Goal: Transaction & Acquisition: Obtain resource

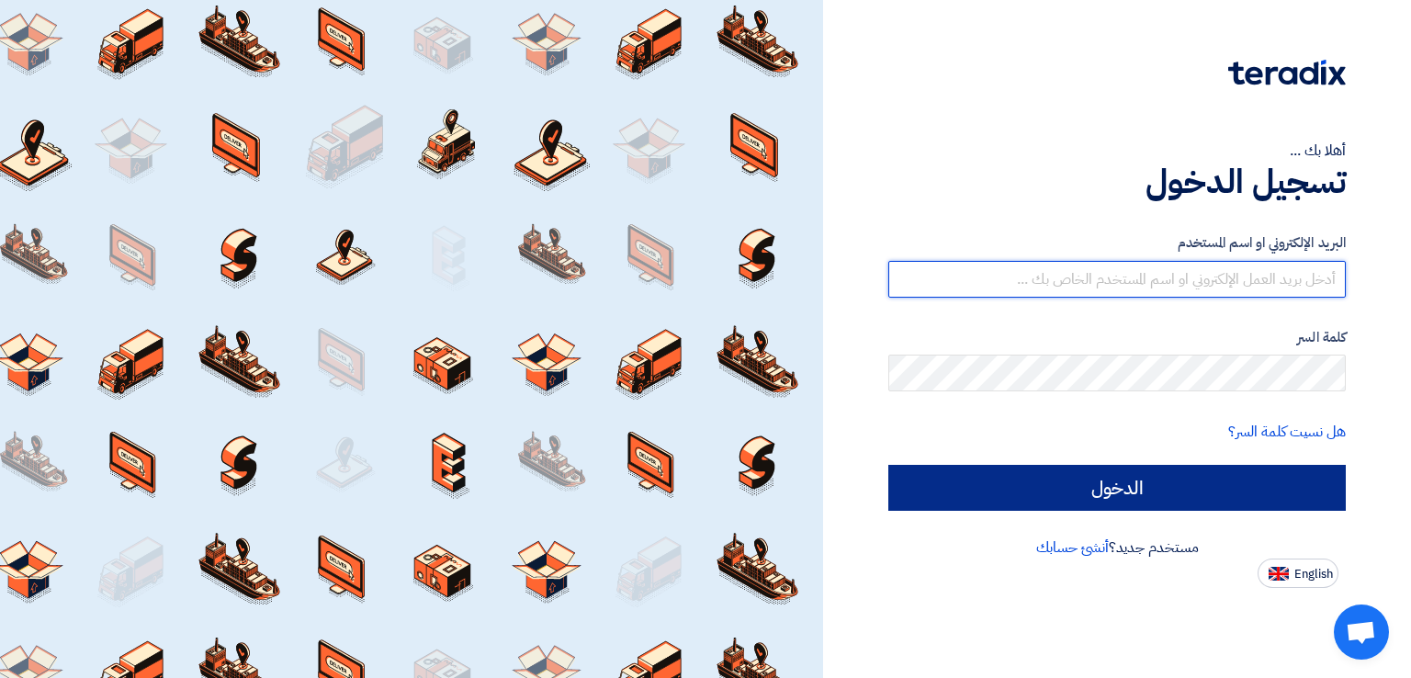
type input "[PERSON_NAME][EMAIL_ADDRESS][DOMAIN_NAME]"
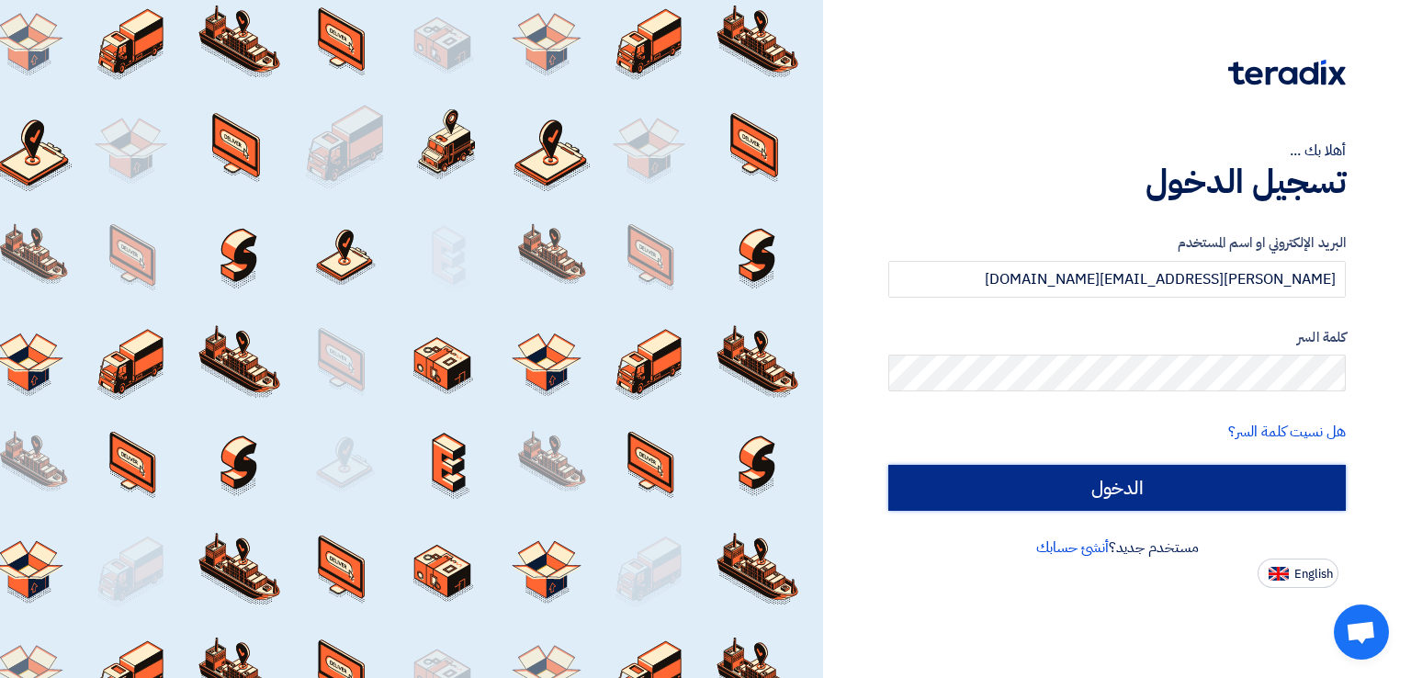
click at [1095, 489] on input "الدخول" at bounding box center [1116, 488] width 457 height 46
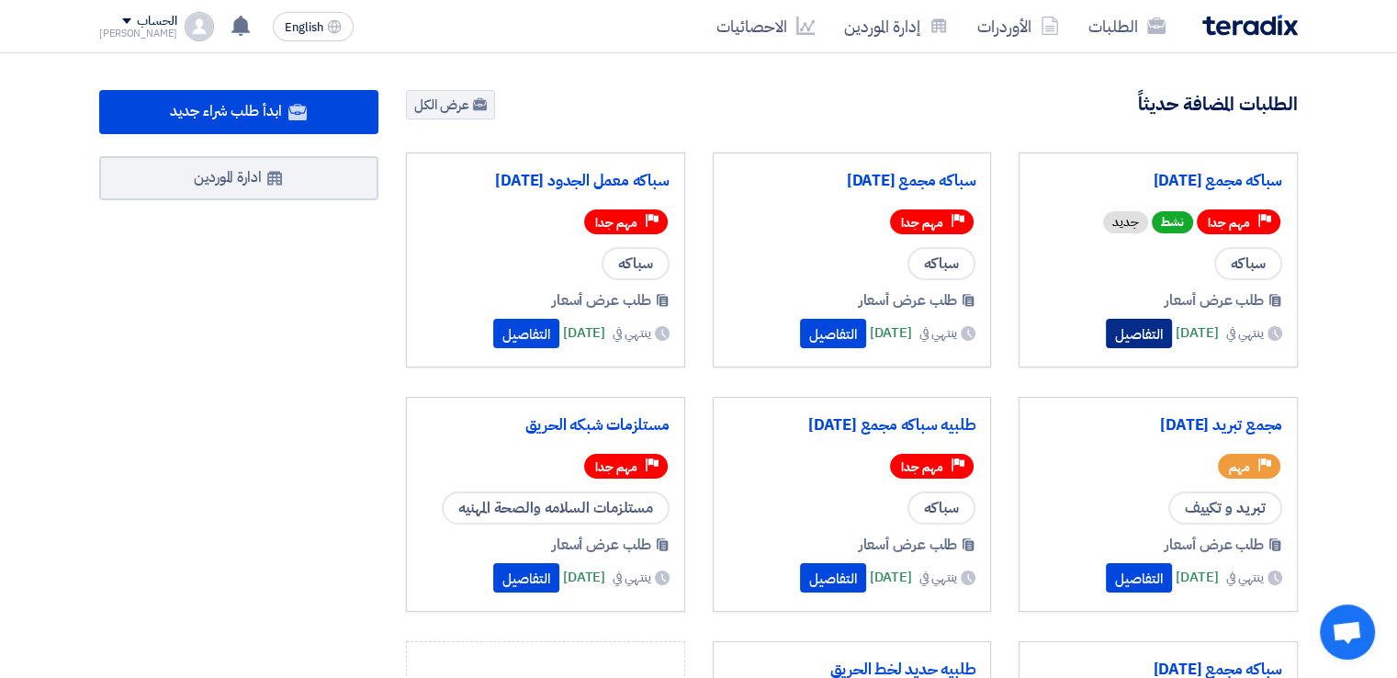
click at [1110, 338] on button "التفاصيل" at bounding box center [1139, 333] width 66 height 29
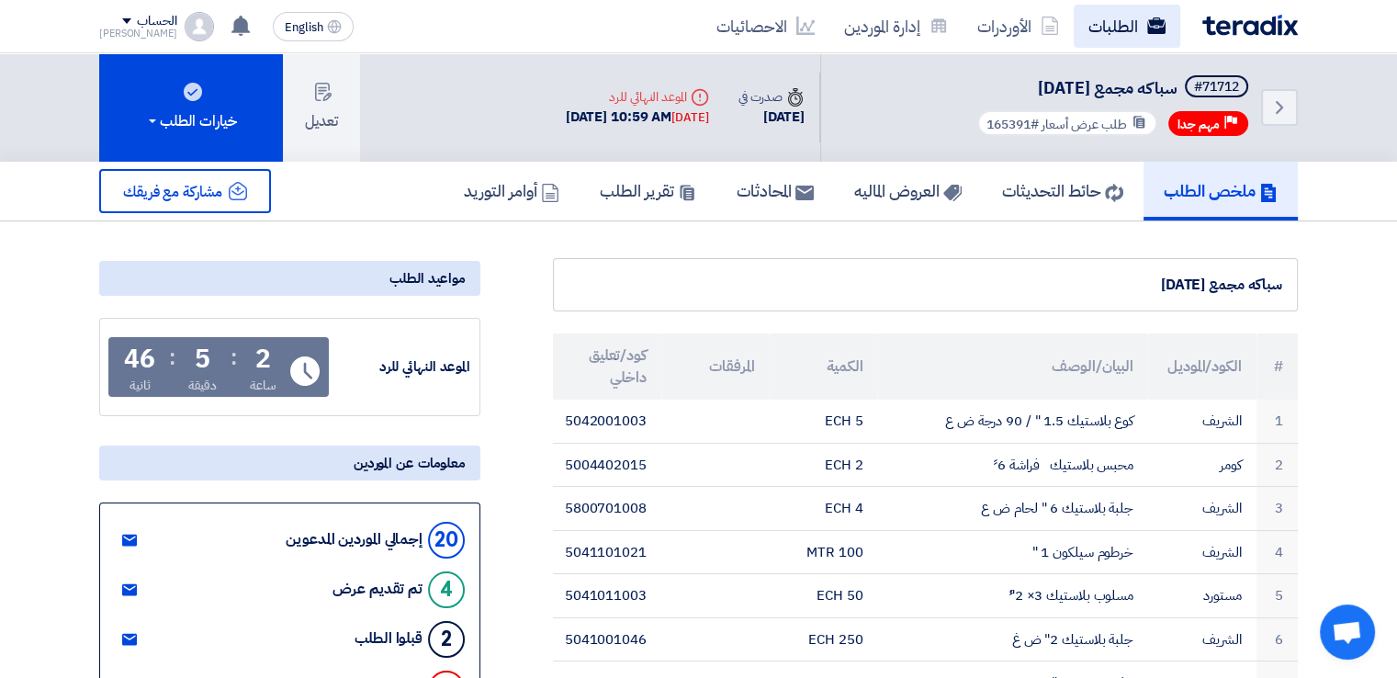
click at [1113, 19] on link "الطلبات" at bounding box center [1127, 26] width 107 height 43
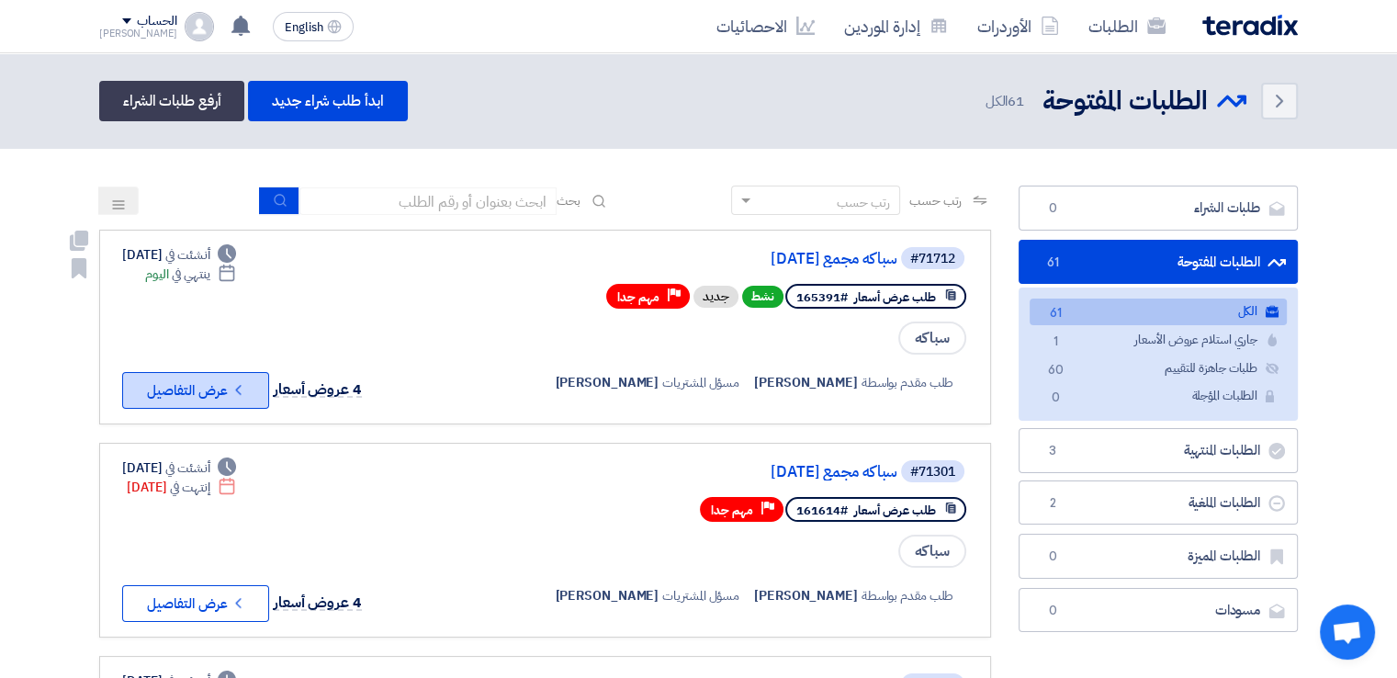
click at [217, 395] on button "Check details عرض التفاصيل" at bounding box center [195, 390] width 147 height 37
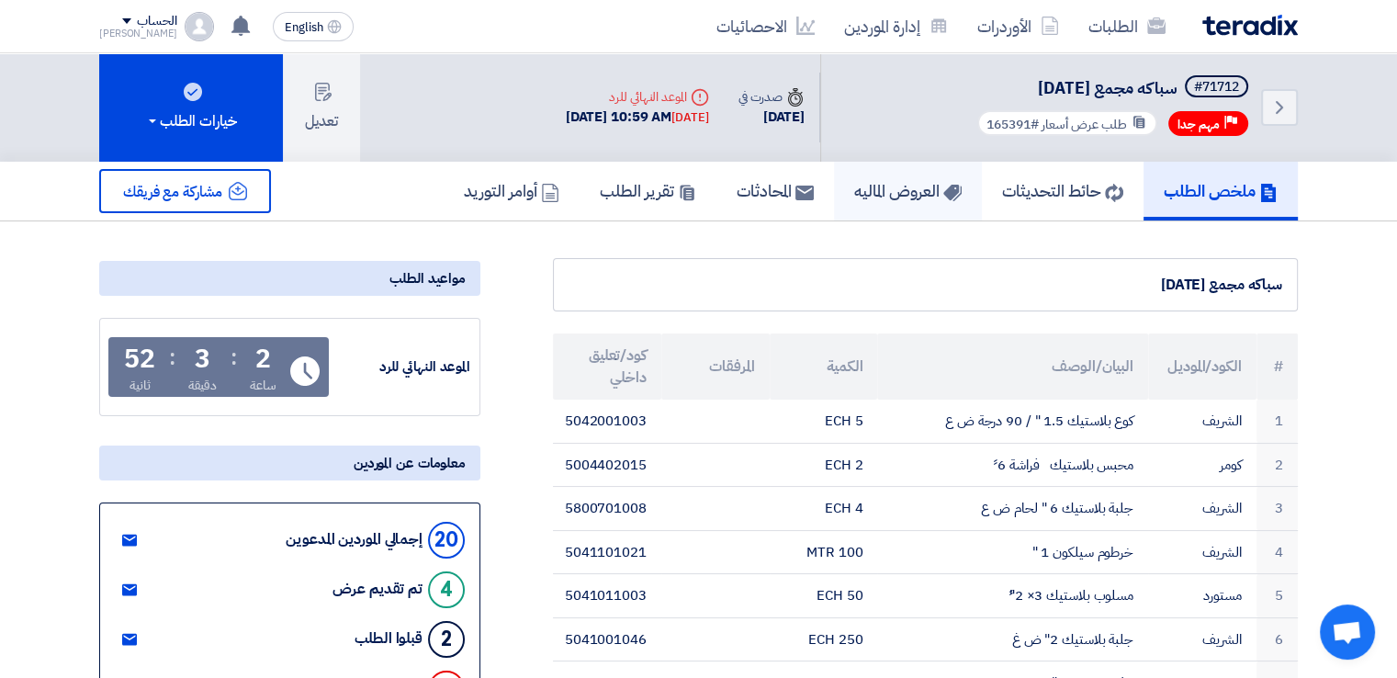
click at [854, 190] on h5 "العروض الماليه" at bounding box center [907, 190] width 107 height 21
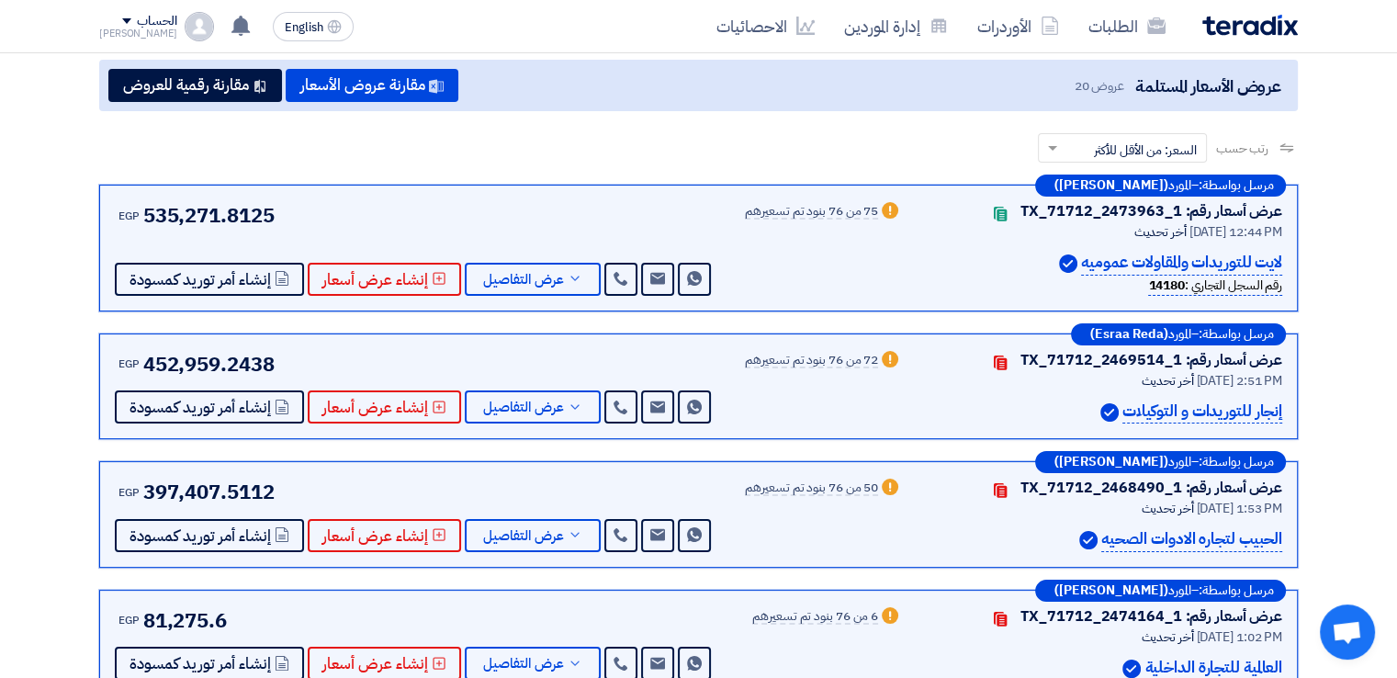
scroll to position [184, 0]
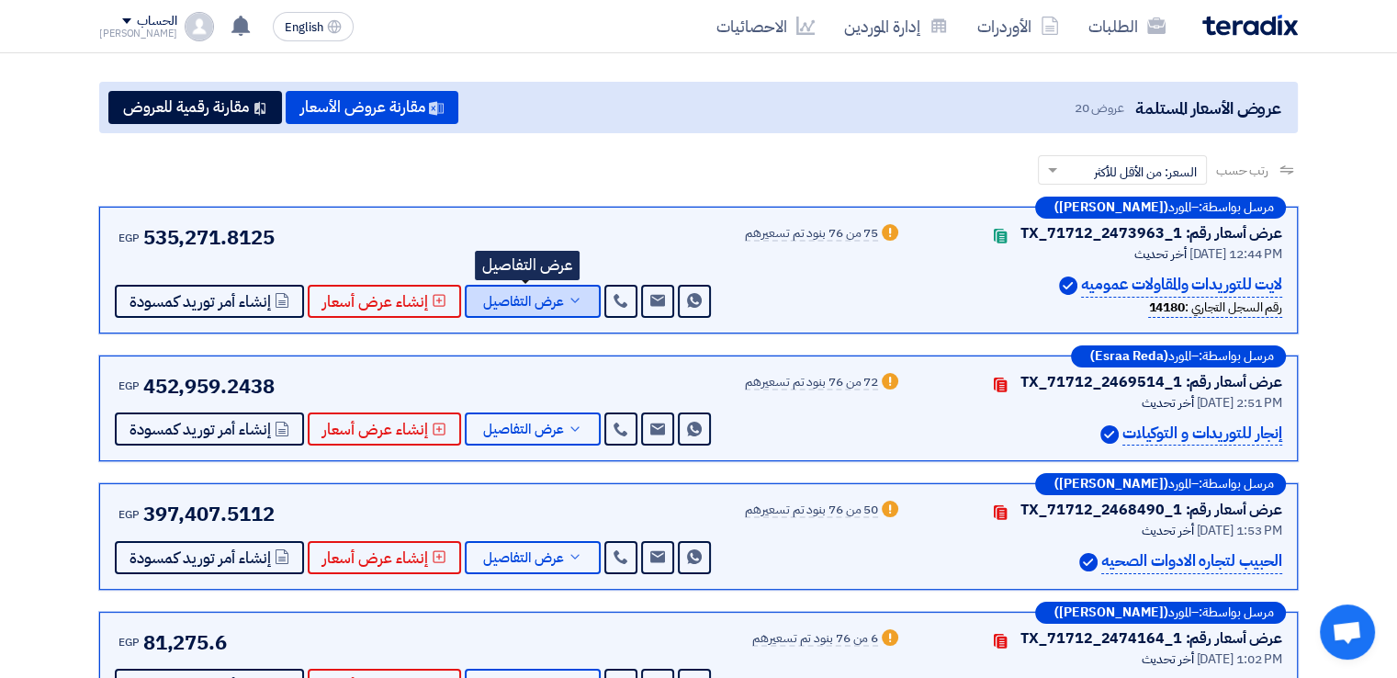
click at [536, 302] on span "عرض التفاصيل" at bounding box center [523, 302] width 81 height 14
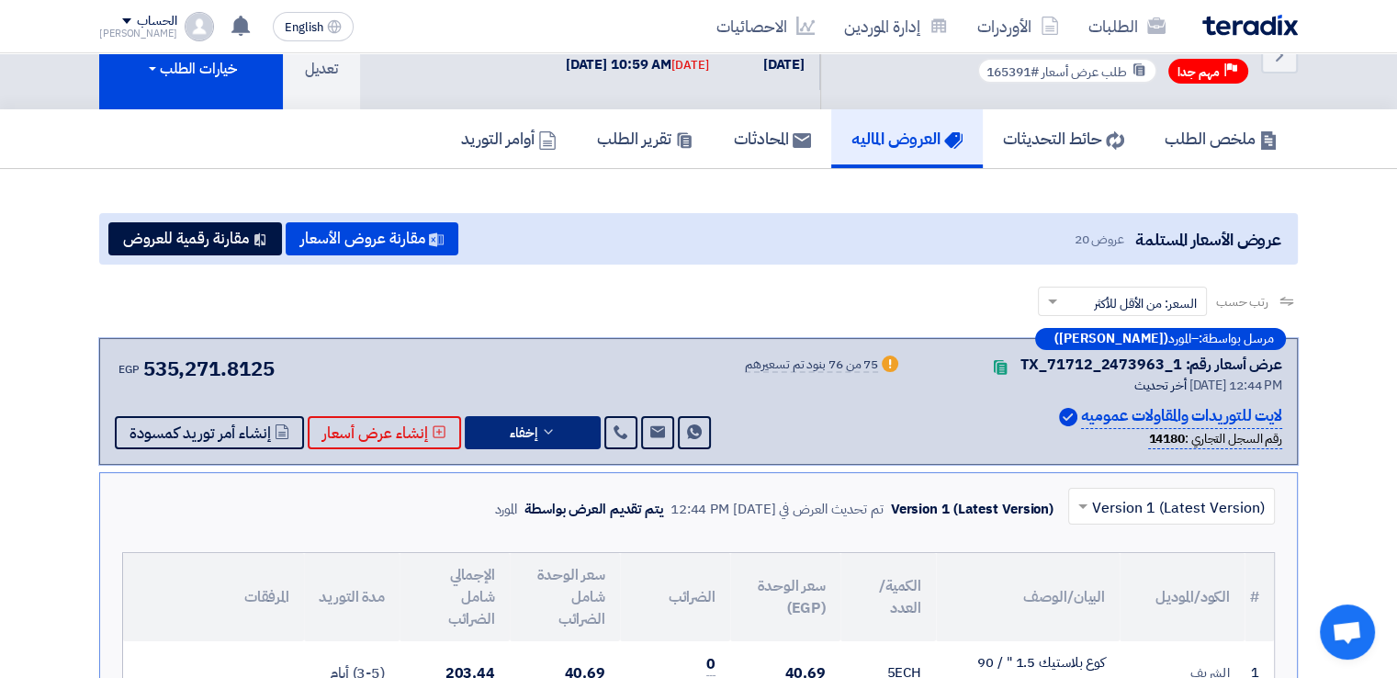
scroll to position [92, 0]
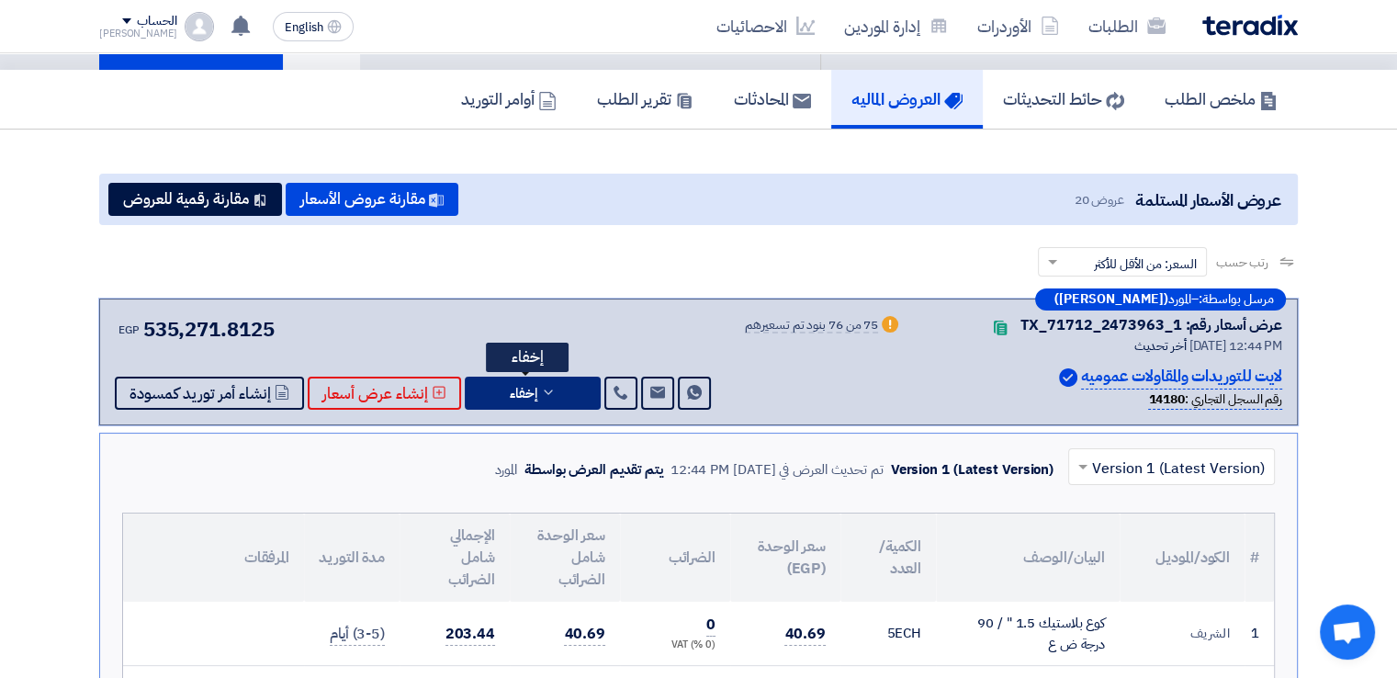
click at [531, 387] on span "إخفاء" at bounding box center [524, 394] width 28 height 14
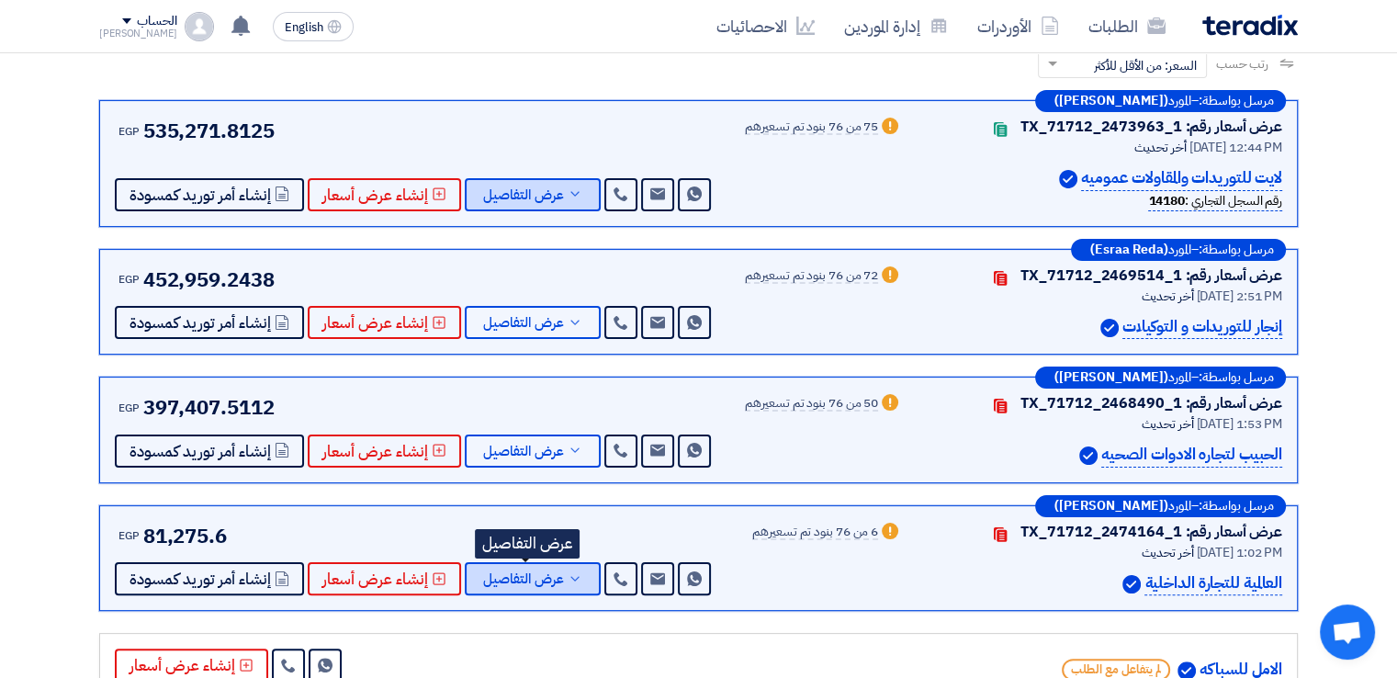
scroll to position [0, 0]
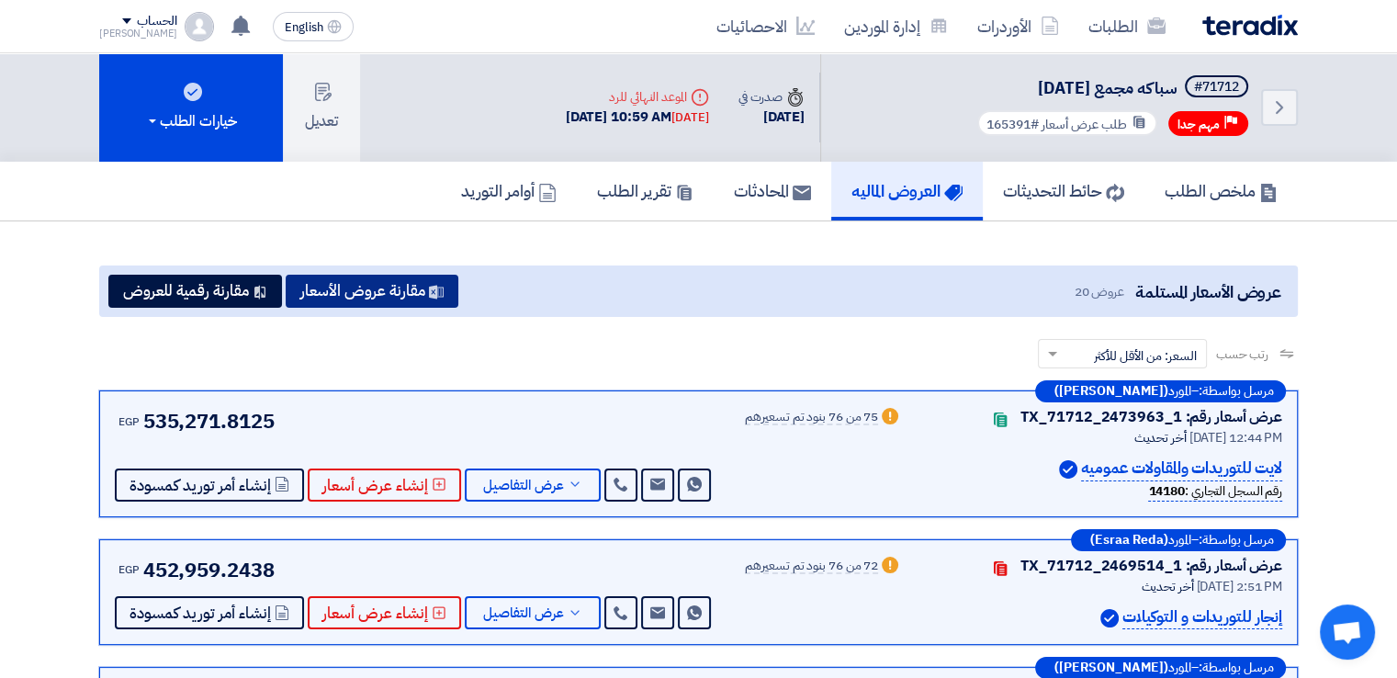
click at [435, 296] on icon at bounding box center [436, 292] width 15 height 15
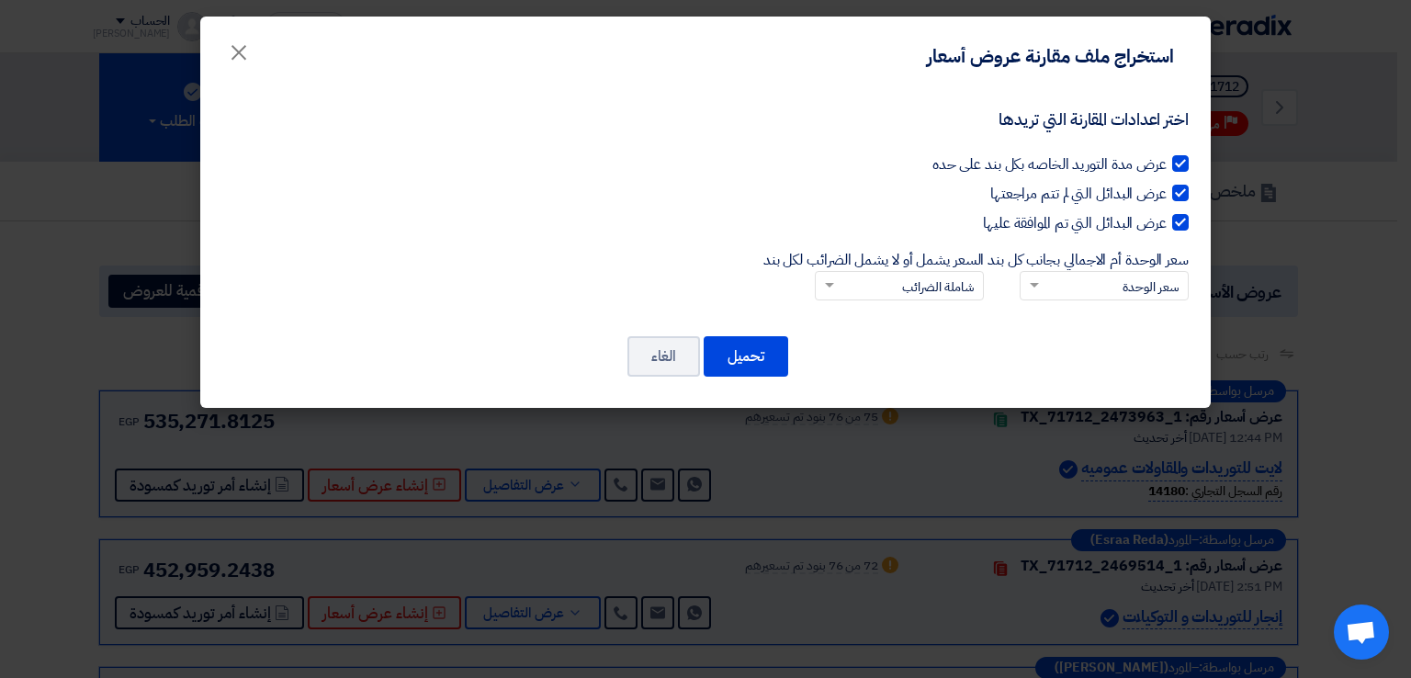
click at [1177, 167] on div at bounding box center [1180, 163] width 17 height 17
click at [1166, 165] on input "عرض مدة التوريد الخاصه بكل بند على حده" at bounding box center [1161, 159] width 12 height 12
checkbox input "false"
click at [1177, 191] on div at bounding box center [1180, 193] width 17 height 17
click at [1166, 191] on input "عرض البدائل التي لم تتم مراجعتها" at bounding box center [1161, 189] width 12 height 12
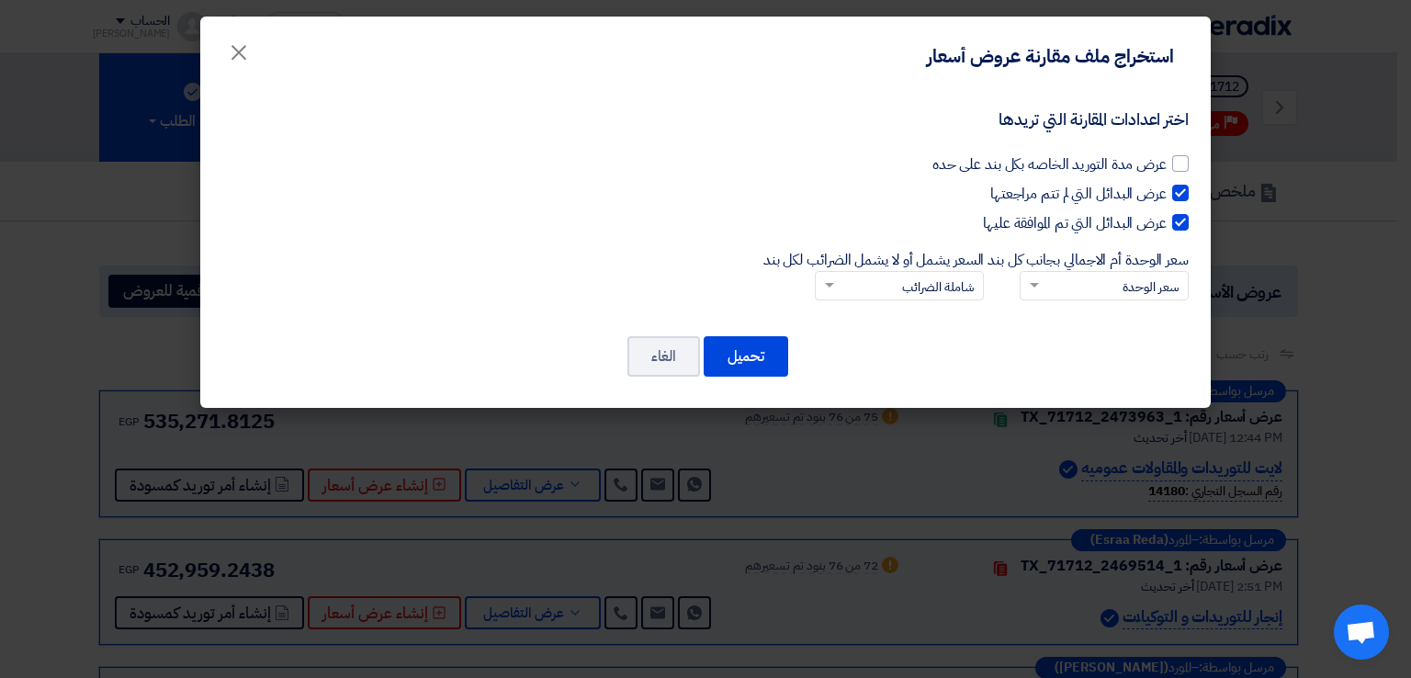
checkbox input "false"
click at [1177, 219] on div at bounding box center [1180, 222] width 17 height 17
click at [1166, 219] on input "عرض البدائل التي تم الموافقة عليها" at bounding box center [1161, 218] width 12 height 12
checkbox input "false"
click at [746, 354] on button "تحميل" at bounding box center [746, 356] width 85 height 40
